Goal: Information Seeking & Learning: Stay updated

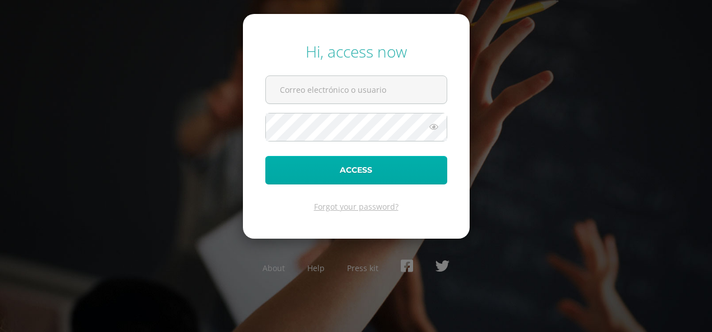
type input "[PERSON_NAME][EMAIL_ADDRESS][PERSON_NAME][DOMAIN_NAME][PERSON_NAME]"
click at [364, 165] on button "Access" at bounding box center [356, 170] width 182 height 29
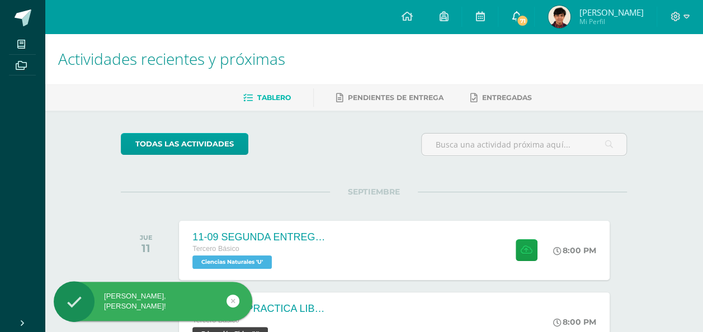
click at [520, 20] on span "71" at bounding box center [522, 21] width 12 height 12
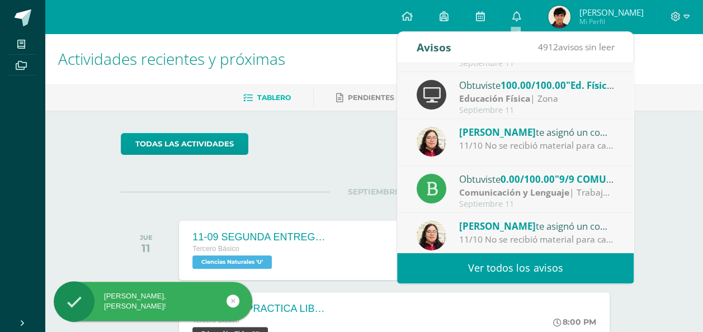
scroll to position [56, 0]
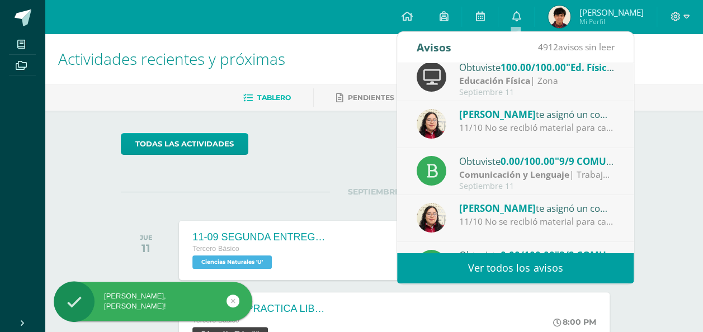
click at [521, 118] on span "[PERSON_NAME]" at bounding box center [497, 114] width 77 height 13
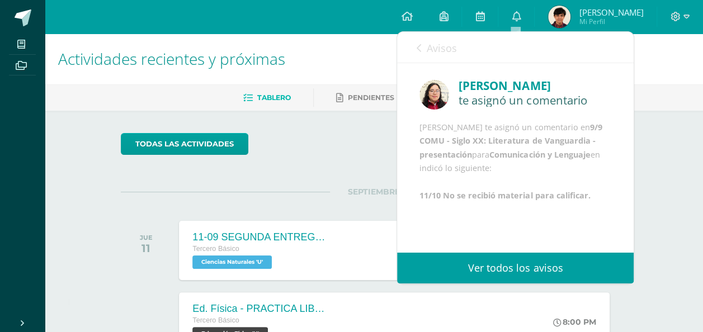
scroll to position [16, 0]
click at [421, 50] on icon at bounding box center [419, 48] width 4 height 9
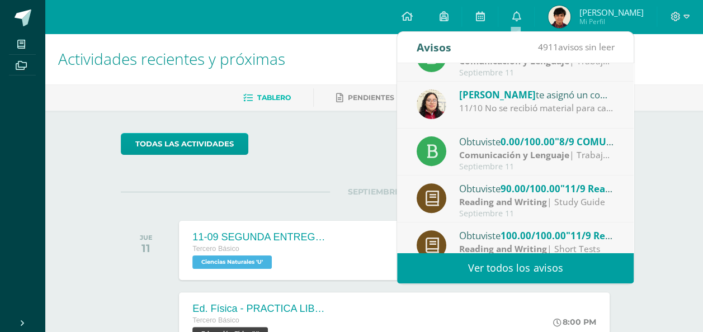
scroll to position [186, 0]
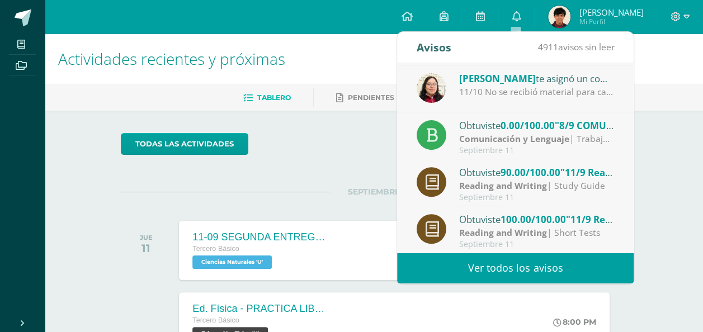
click at [553, 130] on span "0.00/100.00" at bounding box center [528, 125] width 54 height 13
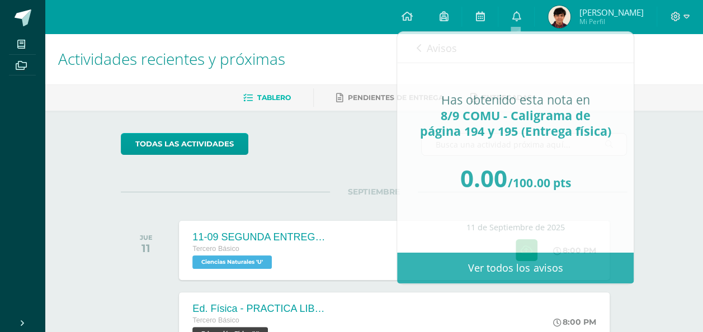
click at [367, 64] on h1 "Actividades recientes y próximas" at bounding box center [374, 59] width 632 height 51
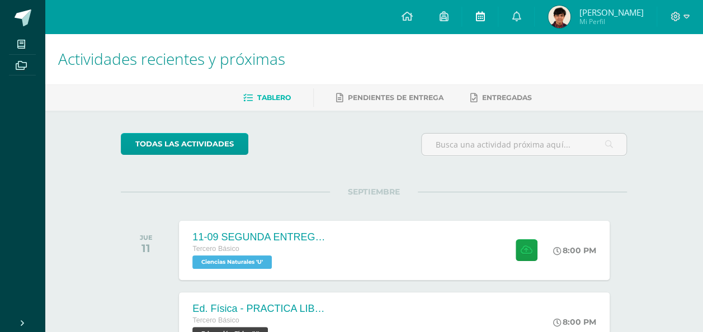
click at [480, 19] on icon at bounding box center [480, 16] width 9 height 10
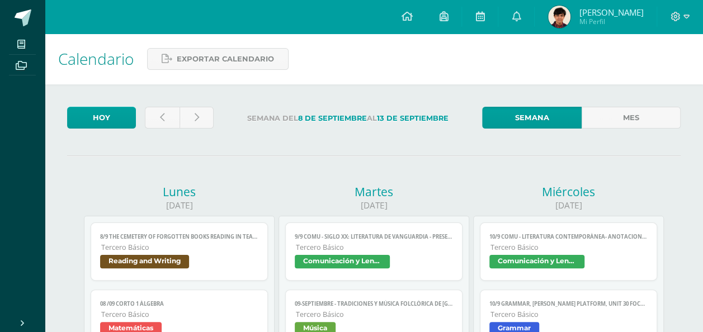
drag, startPoint x: 500, startPoint y: 150, endPoint x: 376, endPoint y: 135, distance: 125.1
drag, startPoint x: 376, startPoint y: 135, endPoint x: 283, endPoint y: 139, distance: 93.5
